Goal: Information Seeking & Learning: Learn about a topic

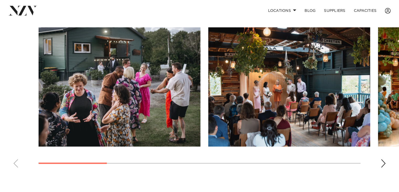
scroll to position [373, 0]
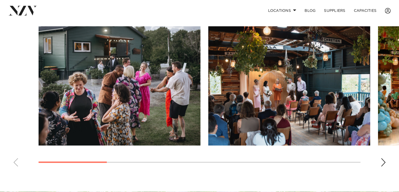
click at [382, 158] on div "Next slide" at bounding box center [383, 162] width 5 height 8
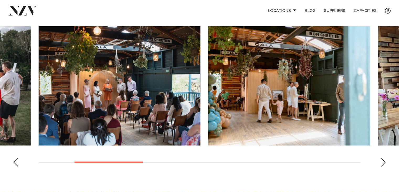
click at [382, 158] on div "Next slide" at bounding box center [383, 162] width 5 height 8
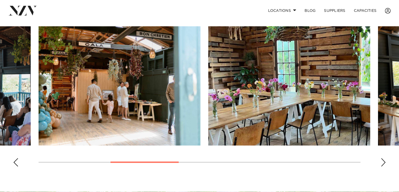
click at [382, 158] on div "Next slide" at bounding box center [383, 162] width 5 height 8
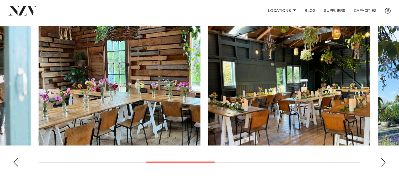
click at [382, 158] on div "Next slide" at bounding box center [383, 162] width 5 height 8
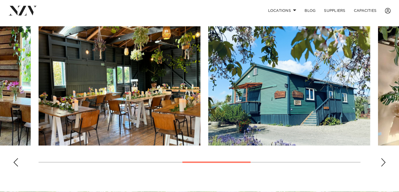
click at [382, 158] on div "Next slide" at bounding box center [383, 162] width 5 height 8
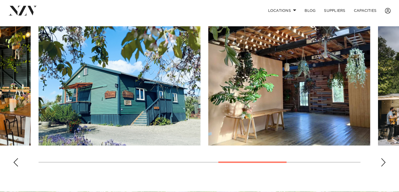
click at [382, 158] on div "Next slide" at bounding box center [383, 162] width 5 height 8
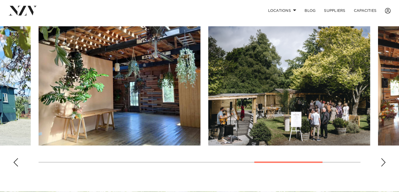
click at [382, 158] on div "Next slide" at bounding box center [383, 162] width 5 height 8
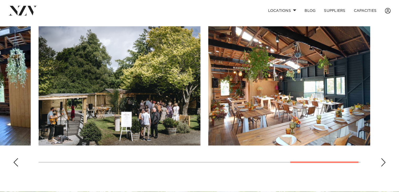
click at [380, 153] on swiper-container at bounding box center [199, 98] width 399 height 144
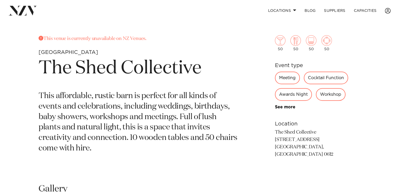
scroll to position [195, 0]
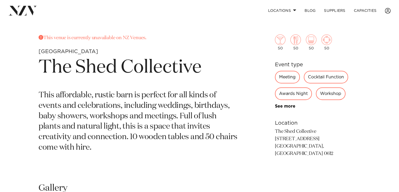
click at [329, 77] on div "Cocktail Function" at bounding box center [326, 77] width 44 height 13
click at [321, 78] on div "Cocktail Function" at bounding box center [326, 77] width 44 height 13
click at [281, 43] on img at bounding box center [280, 39] width 10 height 10
click at [280, 42] on img at bounding box center [280, 39] width 10 height 10
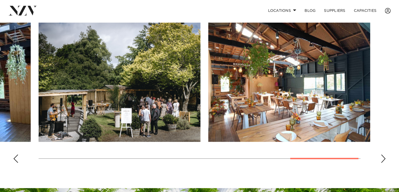
scroll to position [378, 0]
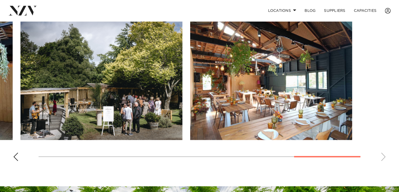
click at [265, 154] on swiper-container at bounding box center [199, 93] width 399 height 144
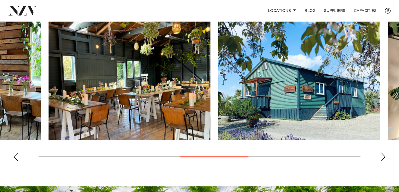
click at [190, 150] on swiper-container at bounding box center [199, 93] width 399 height 144
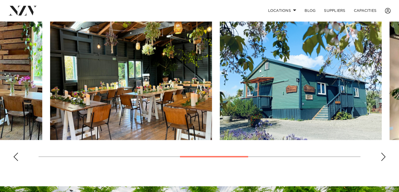
click at [203, 151] on swiper-container at bounding box center [199, 93] width 399 height 144
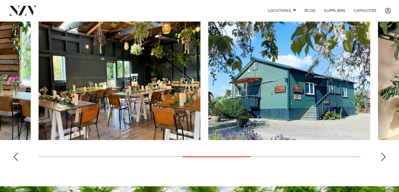
click at [16, 152] on div "Previous slide" at bounding box center [15, 156] width 5 height 8
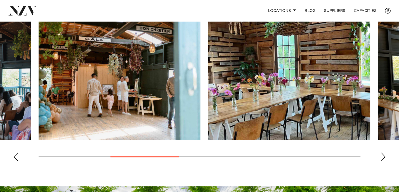
click at [15, 152] on div "Previous slide" at bounding box center [15, 156] width 5 height 8
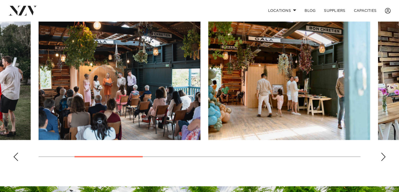
click at [17, 152] on div "Previous slide" at bounding box center [15, 156] width 5 height 8
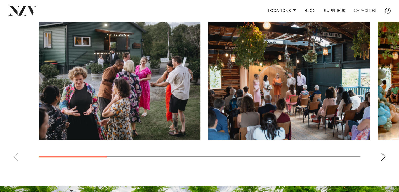
click at [358, 9] on link "Capacities" at bounding box center [365, 10] width 31 height 11
